Goal: Check status: Check status

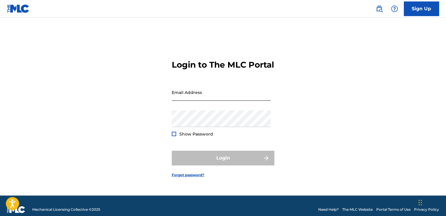
type input "[EMAIL_ADDRESS][DOMAIN_NAME]"
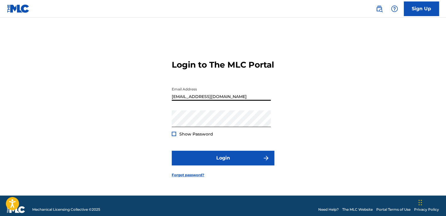
click at [239, 101] on input "[EMAIL_ADDRESS][DOMAIN_NAME]" at bounding box center [221, 92] width 99 height 17
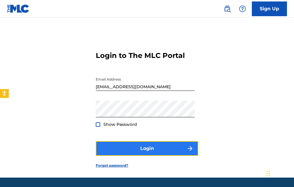
click at [144, 148] on button "Login" at bounding box center [147, 148] width 103 height 15
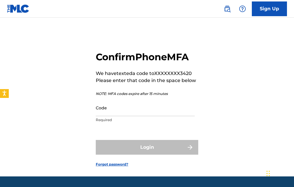
scroll to position [14, 0]
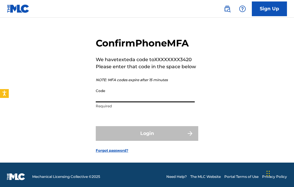
click at [110, 95] on input "Code" at bounding box center [145, 93] width 99 height 17
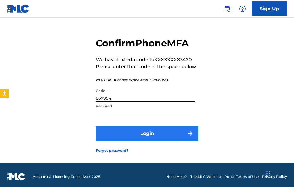
type input "867994"
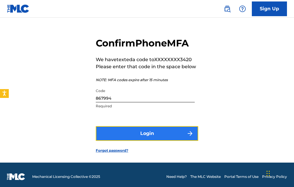
click at [142, 135] on button "Login" at bounding box center [147, 133] width 103 height 15
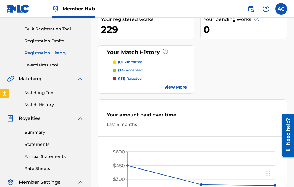
scroll to position [82, 0]
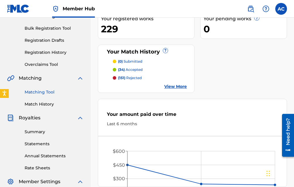
click at [38, 92] on link "Matching Tool" at bounding box center [54, 92] width 59 height 6
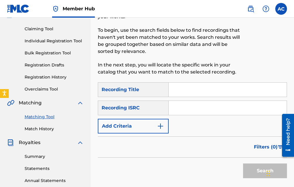
scroll to position [59, 0]
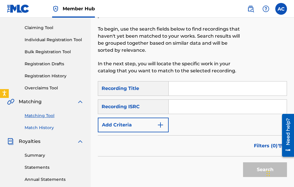
click at [31, 127] on link "Match History" at bounding box center [54, 127] width 59 height 6
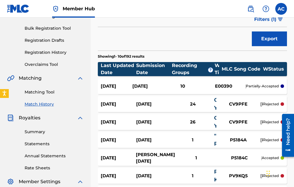
scroll to position [94, 0]
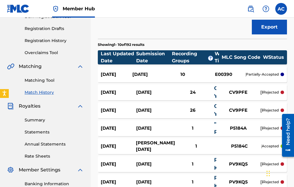
click at [192, 90] on div "24" at bounding box center [193, 92] width 43 height 7
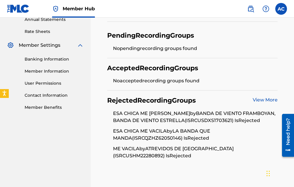
scroll to position [230, 0]
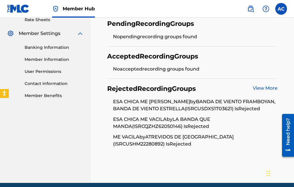
click at [257, 87] on link "View More" at bounding box center [265, 88] width 25 height 6
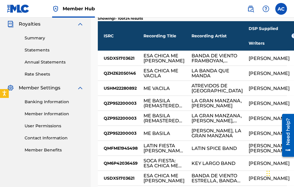
scroll to position [176, 0]
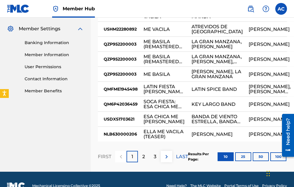
scroll to position [246, 0]
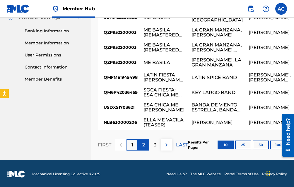
click at [143, 145] on p "2" at bounding box center [144, 144] width 3 height 7
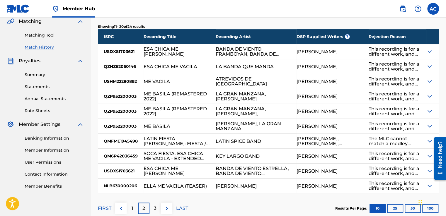
scroll to position [127, 0]
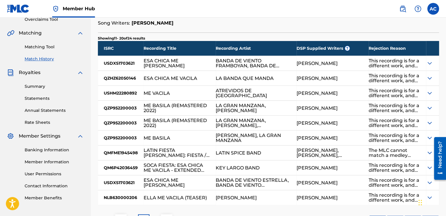
click at [429, 63] on img at bounding box center [429, 63] width 7 height 7
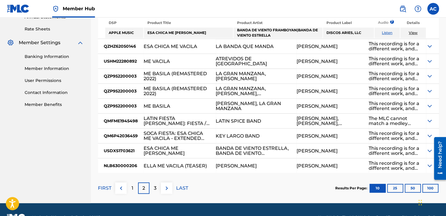
scroll to position [221, 0]
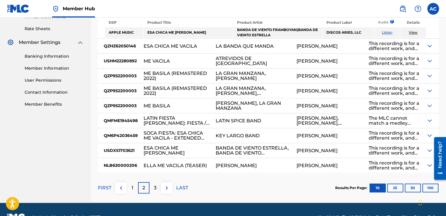
click at [430, 162] on div at bounding box center [438, 158] width 16 height 47
click at [429, 162] on img at bounding box center [429, 165] width 7 height 7
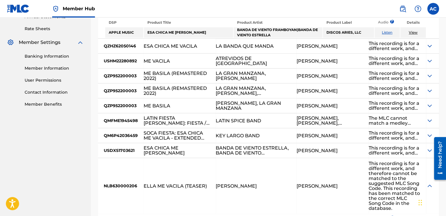
click at [428, 147] on img at bounding box center [429, 150] width 7 height 7
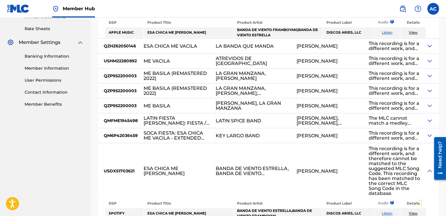
click at [411, 211] on link "View" at bounding box center [413, 213] width 9 height 4
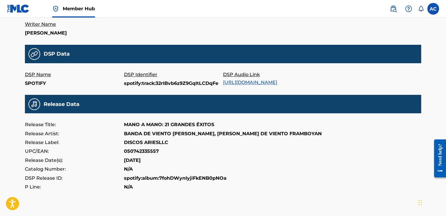
scroll to position [176, 0]
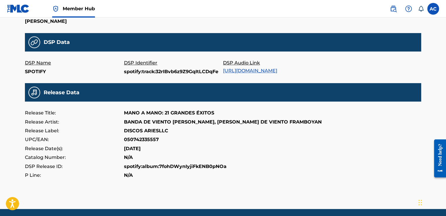
click at [277, 70] on link "https://open.spotify.com/track/32rIBvb6z9Z9GqItLCDqFe" at bounding box center [250, 71] width 54 height 6
click at [239, 72] on link "https://open.spotify.com/track/32rIBvb6z9Z9GqItLCDqFe" at bounding box center [250, 71] width 54 height 6
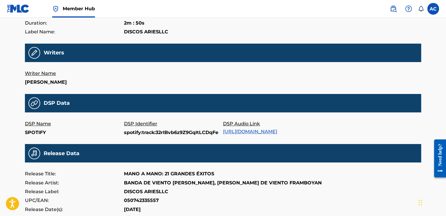
scroll to position [103, 0]
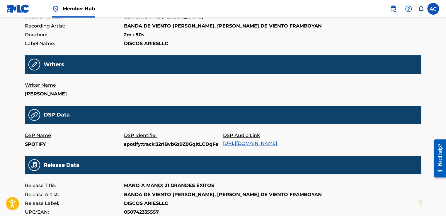
click at [252, 145] on link "https://open.spotify.com/track/32rIBvb6z9Z9GqItLCDqFe" at bounding box center [250, 144] width 54 height 6
